Goal: Find specific page/section: Find specific page/section

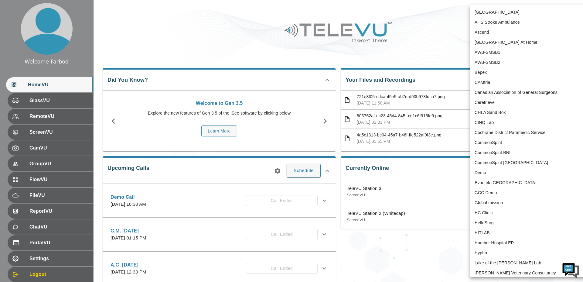
click at [520, 12] on body "Welcome Farbod HomeVU GlassVU RemoteVU ScreenVU CamVU GroupVU FlowVU FileVU Rep…" at bounding box center [291, 197] width 583 height 394
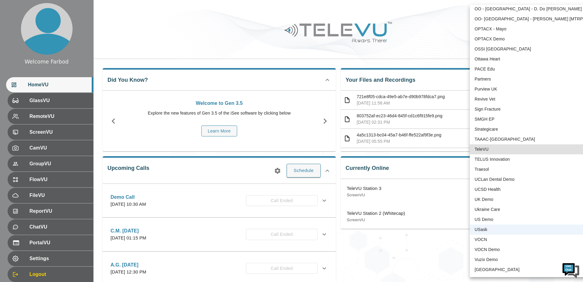
type input "1"
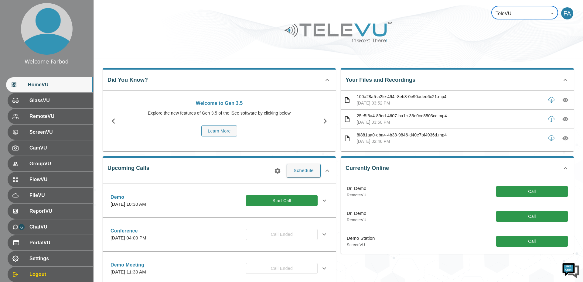
scroll to position [0, 0]
